Goal: Task Accomplishment & Management: Manage account settings

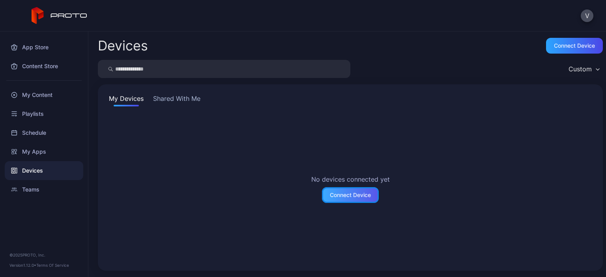
click at [360, 197] on div "Connect Device" at bounding box center [350, 195] width 41 height 6
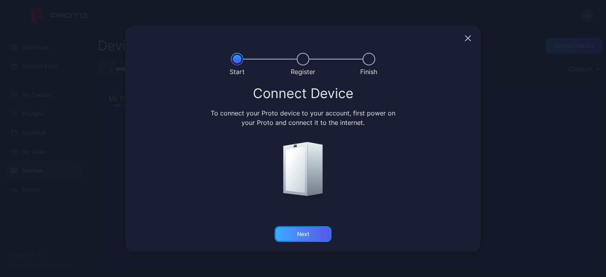
click at [315, 236] on div "Next" at bounding box center [302, 234] width 57 height 16
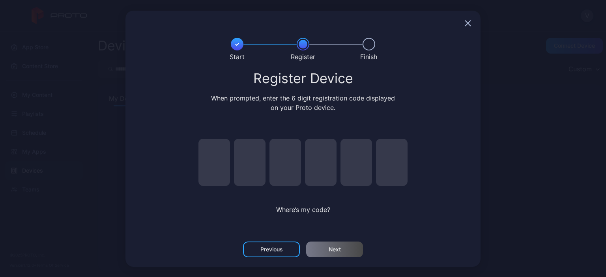
click at [462, 171] on div "Register Device When prompted, enter the 6 digit registration code displayed on…" at bounding box center [303, 151] width 336 height 161
click at [536, 166] on div "Start Register Finish Register Device When prompted, enter the 6 digit registra…" at bounding box center [303, 138] width 606 height 277
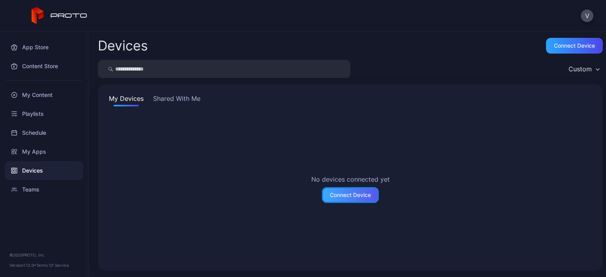
click at [341, 196] on div "Connect Device" at bounding box center [350, 195] width 41 height 6
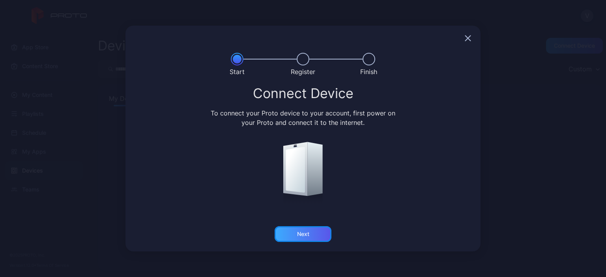
click at [308, 236] on div "Next" at bounding box center [303, 234] width 12 height 6
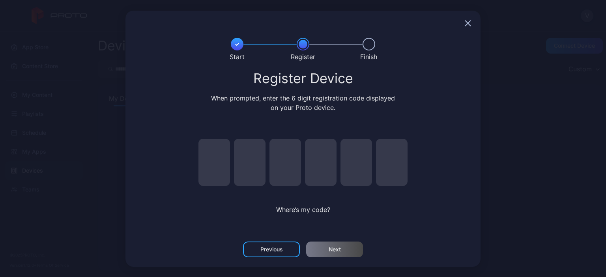
click at [466, 24] on icon "button" at bounding box center [467, 23] width 6 height 6
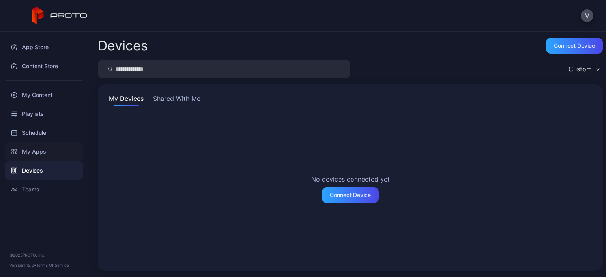
click at [30, 153] on div "My Apps" at bounding box center [44, 151] width 78 height 19
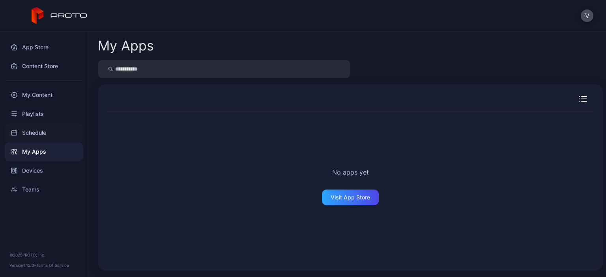
click at [35, 135] on div "Schedule" at bounding box center [44, 132] width 78 height 19
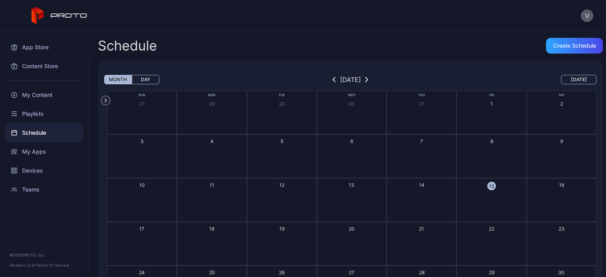
click at [584, 16] on button "V" at bounding box center [586, 15] width 13 height 13
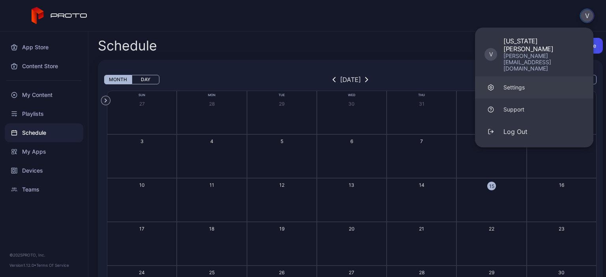
click at [524, 84] on div "Settings" at bounding box center [513, 88] width 21 height 8
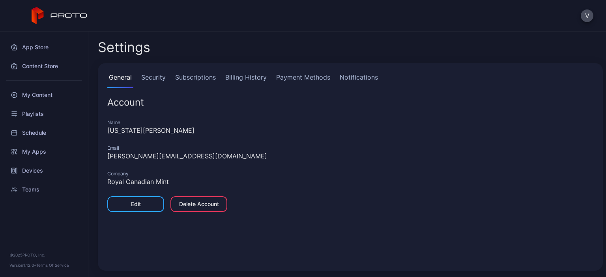
click at [156, 81] on link "Security" at bounding box center [154, 81] width 28 height 16
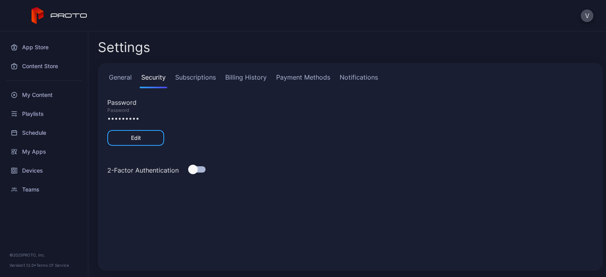
click at [200, 78] on link "Subscriptions" at bounding box center [195, 81] width 44 height 16
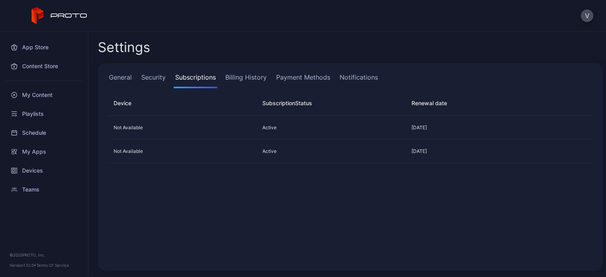
click at [241, 80] on link "Billing History" at bounding box center [246, 81] width 45 height 16
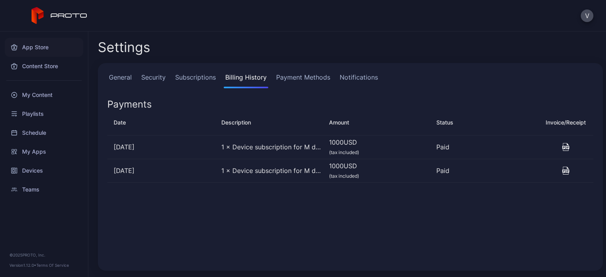
click at [33, 46] on div "App Store" at bounding box center [44, 47] width 78 height 19
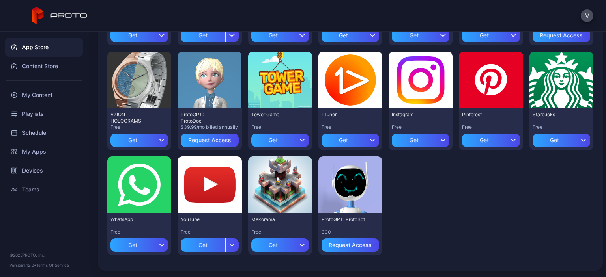
scroll to position [37, 0]
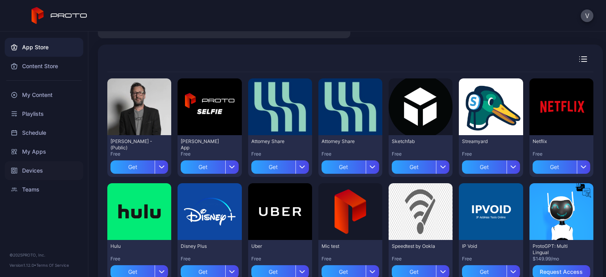
click at [32, 167] on div "Devices" at bounding box center [44, 170] width 78 height 19
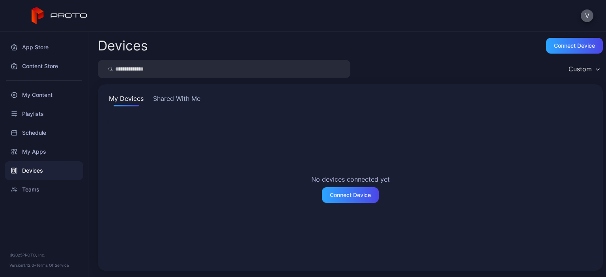
click at [584, 15] on button "V" at bounding box center [586, 15] width 13 height 13
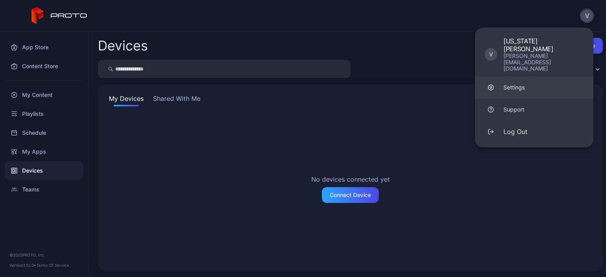
click at [517, 84] on div "Settings" at bounding box center [513, 88] width 21 height 8
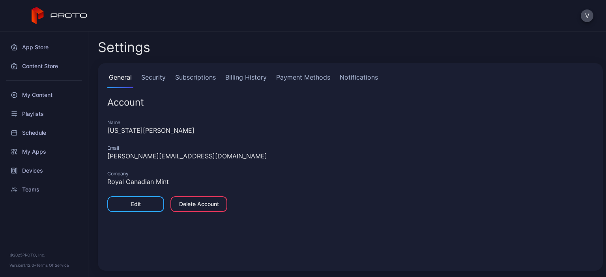
click at [154, 77] on link "Security" at bounding box center [154, 81] width 28 height 16
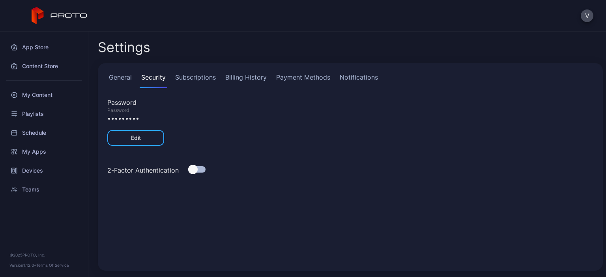
click at [186, 80] on link "Subscriptions" at bounding box center [195, 81] width 44 height 16
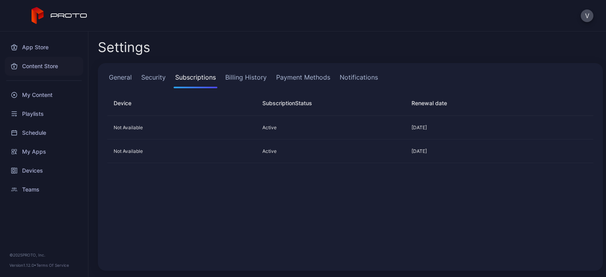
click at [33, 67] on div "Content Store" at bounding box center [44, 66] width 78 height 19
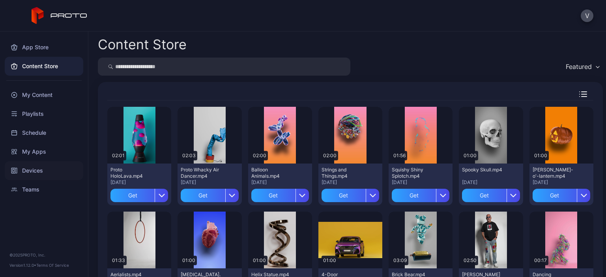
click at [36, 171] on div "Devices" at bounding box center [44, 170] width 78 height 19
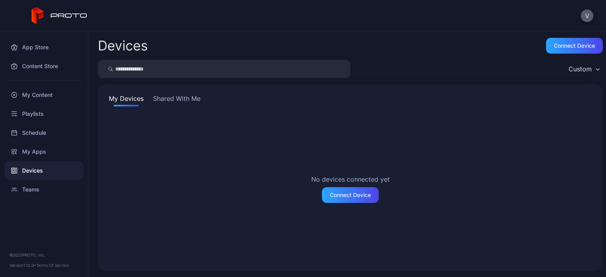
click at [590, 15] on button "V" at bounding box center [586, 15] width 13 height 13
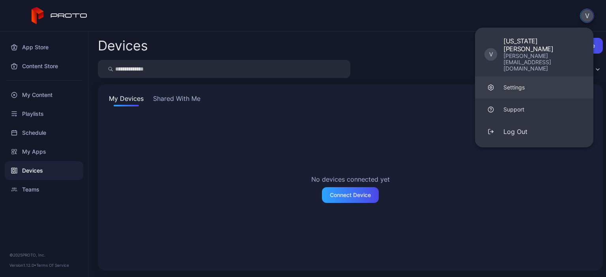
click at [522, 84] on div "Settings" at bounding box center [513, 88] width 21 height 8
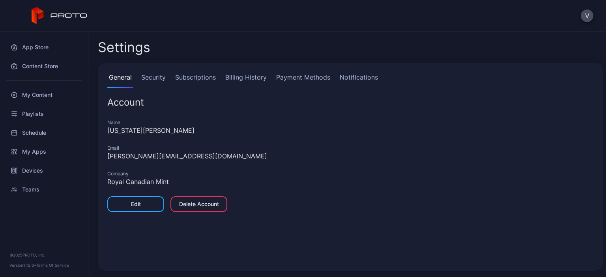
click at [193, 78] on link "Subscriptions" at bounding box center [195, 81] width 44 height 16
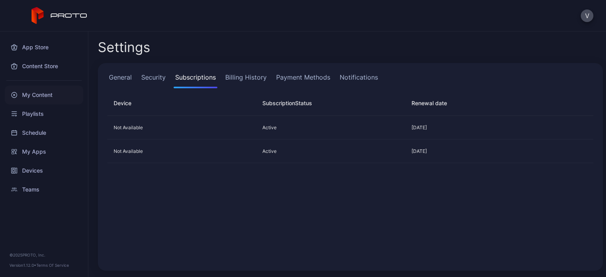
click at [28, 96] on div "My Content" at bounding box center [44, 95] width 78 height 19
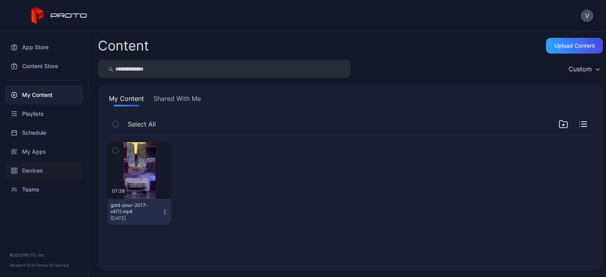
click at [18, 168] on div "Devices" at bounding box center [44, 170] width 78 height 19
